Goal: Task Accomplishment & Management: Manage account settings

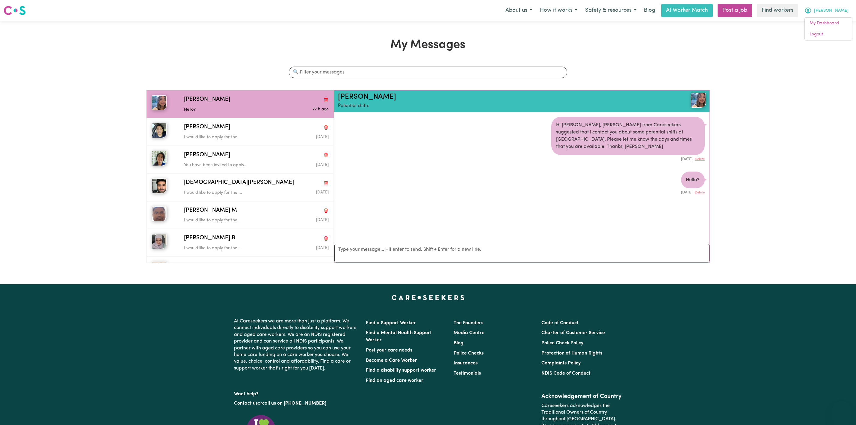
click at [829, 34] on link "Logout" at bounding box center [828, 34] width 47 height 11
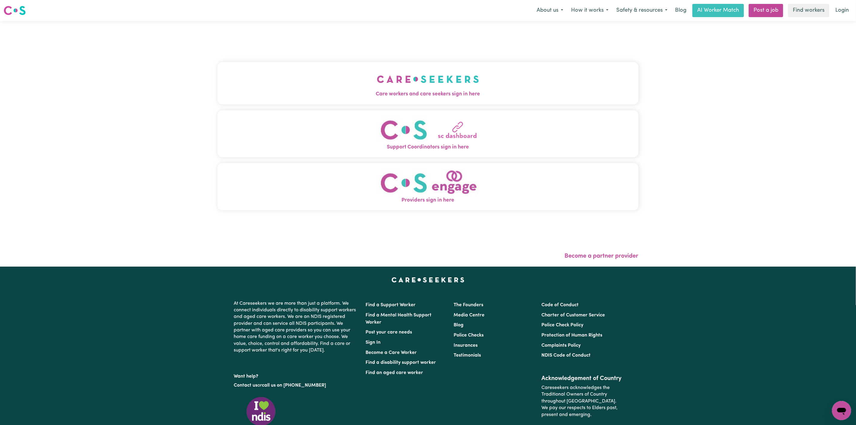
click at [331, 84] on button "Care workers and care seekers sign in here" at bounding box center [428, 83] width 421 height 42
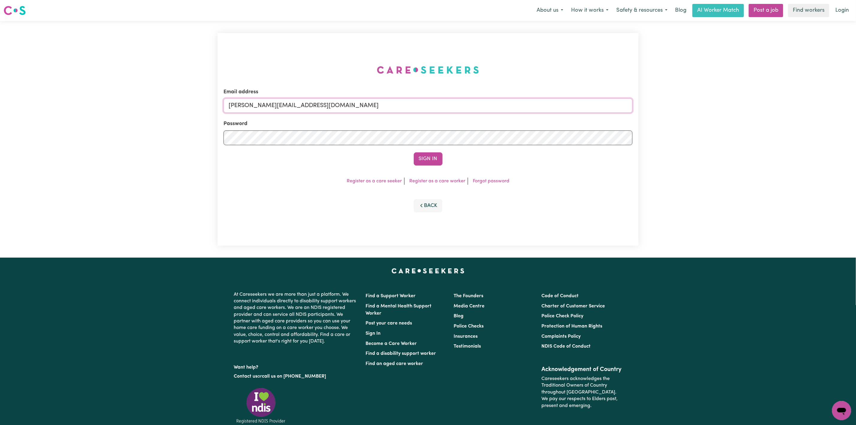
click at [288, 110] on input "[PERSON_NAME][EMAIL_ADDRESS][DOMAIN_NAME]" at bounding box center [428, 105] width 409 height 14
drag, startPoint x: 261, startPoint y: 104, endPoint x: 506, endPoint y: 106, distance: 244.8
click at [506, 106] on input "[EMAIL_ADDRESS][PERSON_NAME][DOMAIN_NAME]" at bounding box center [428, 105] width 409 height 14
type input "[EMAIL_ADDRESS][DOMAIN_NAME]"
click at [432, 151] on form "Email address [EMAIL_ADDRESS][DOMAIN_NAME] Password Sign In" at bounding box center [428, 126] width 409 height 77
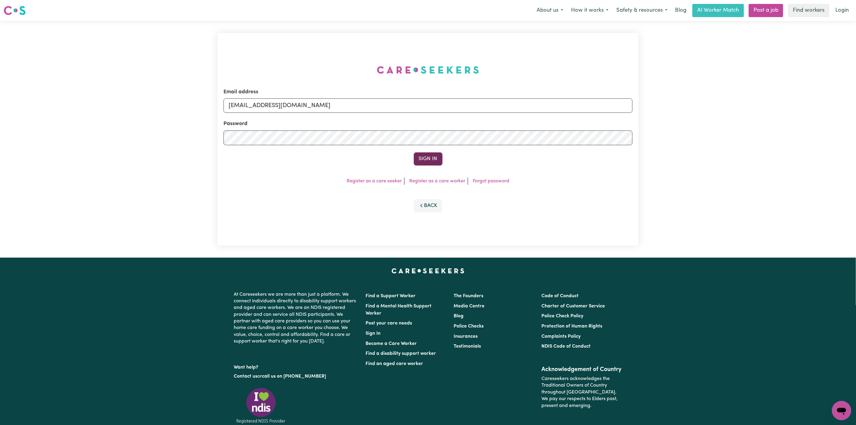
click at [429, 158] on button "Sign In" at bounding box center [428, 158] width 29 height 13
